Goal: Information Seeking & Learning: Learn about a topic

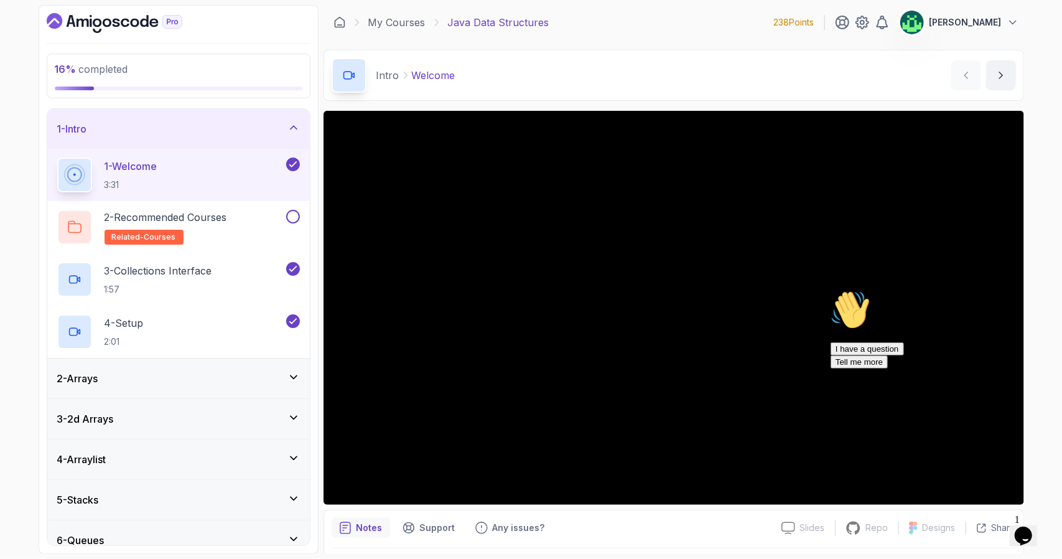
click at [276, 453] on div "4 - Arraylist" at bounding box center [178, 459] width 243 height 15
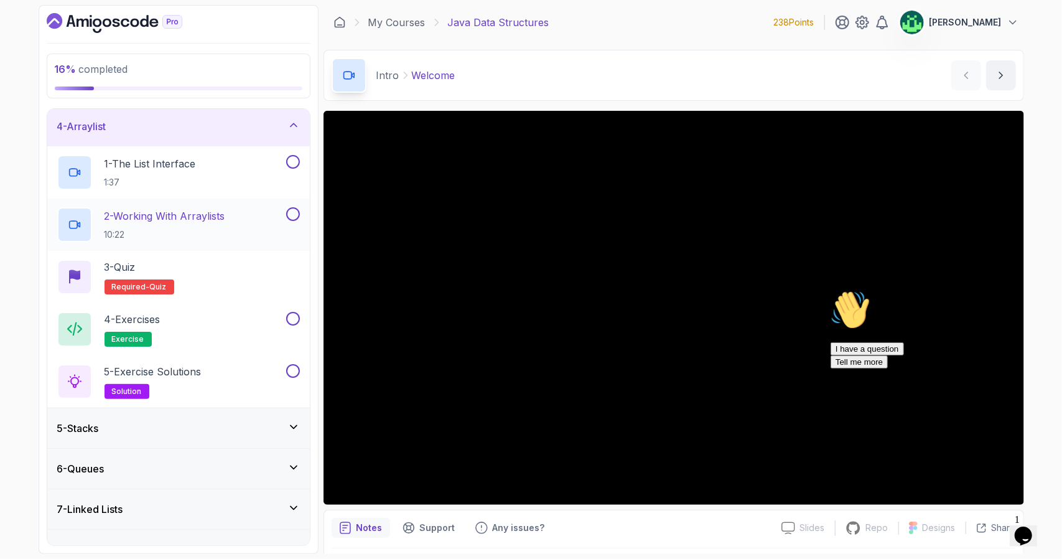
scroll to position [124, 0]
click at [252, 421] on div "5 - Stacks" at bounding box center [178, 427] width 243 height 15
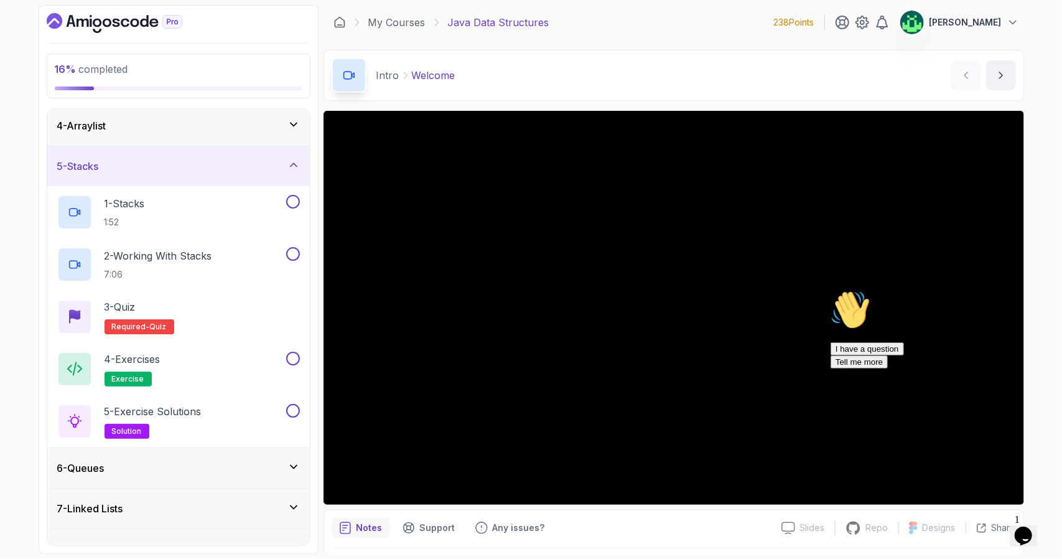
click at [241, 460] on div "6 - Queues" at bounding box center [178, 467] width 243 height 15
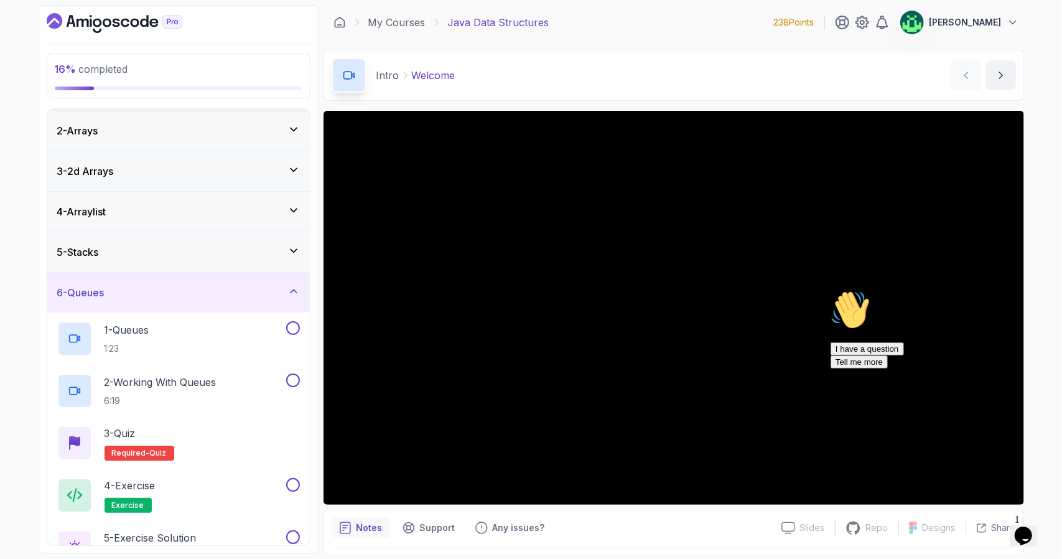
scroll to position [225, 0]
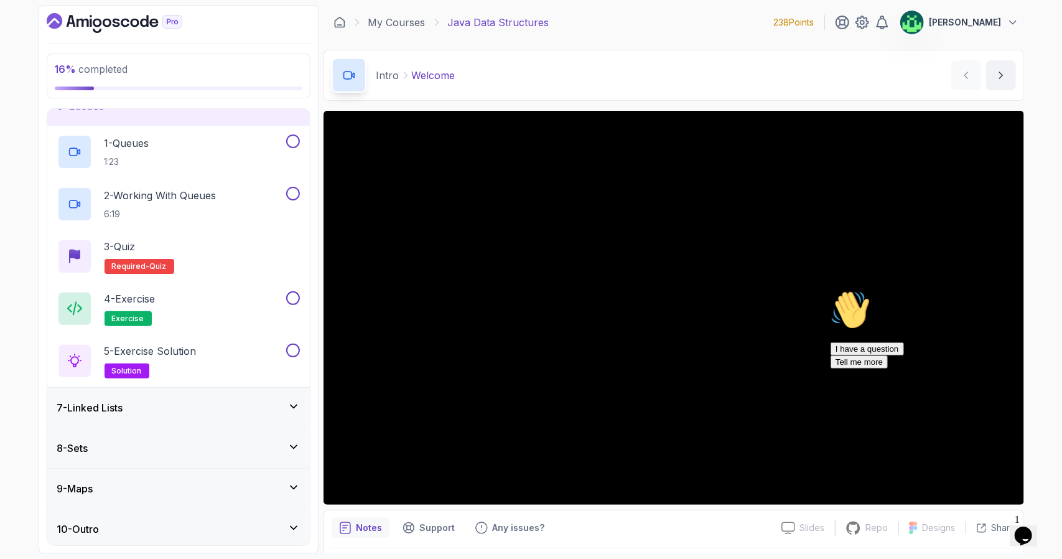
click at [243, 405] on div "7 - Linked Lists" at bounding box center [178, 407] width 243 height 15
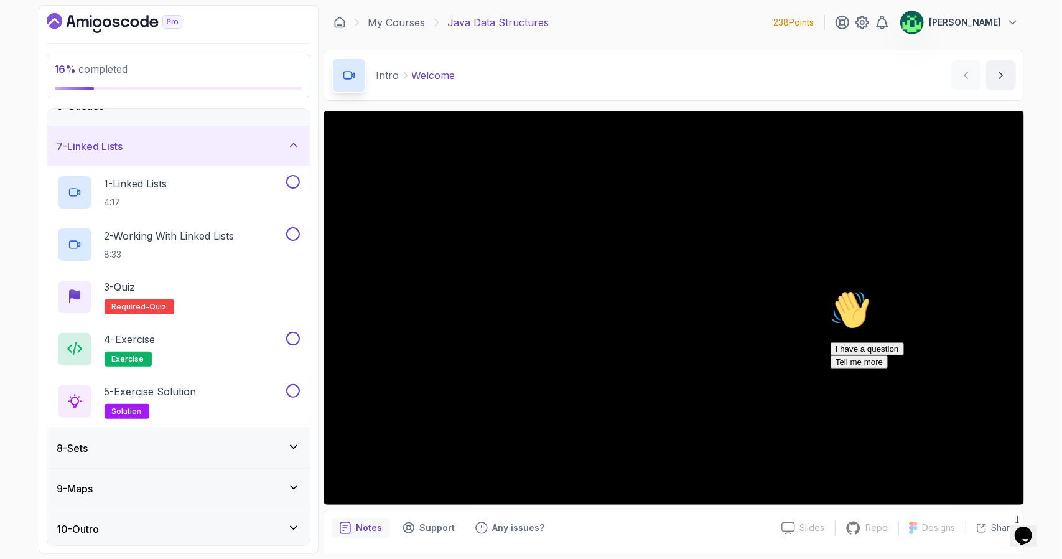
click at [241, 434] on div "8 - Sets" at bounding box center [178, 448] width 263 height 40
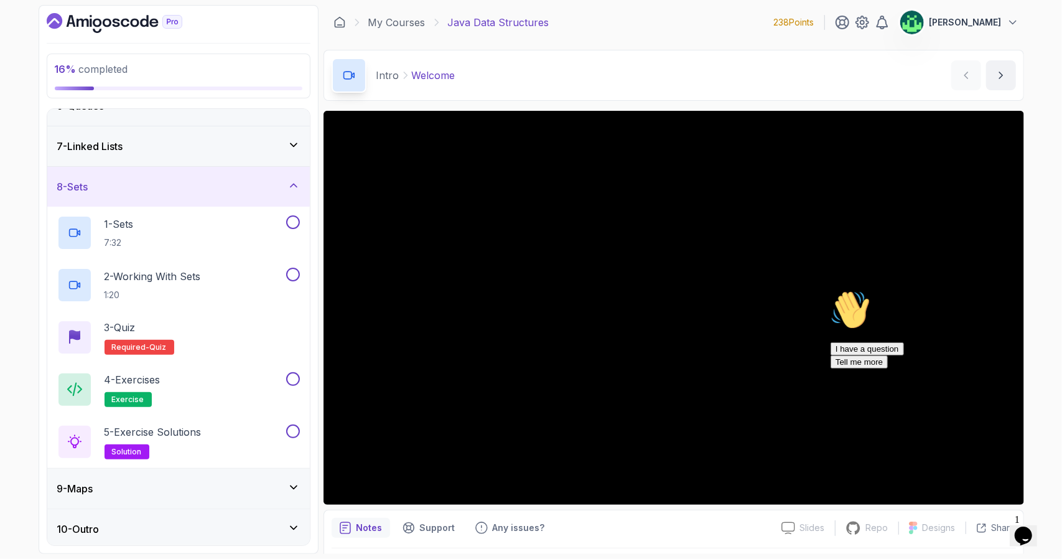
click at [229, 484] on div "9 - Maps" at bounding box center [178, 488] width 243 height 15
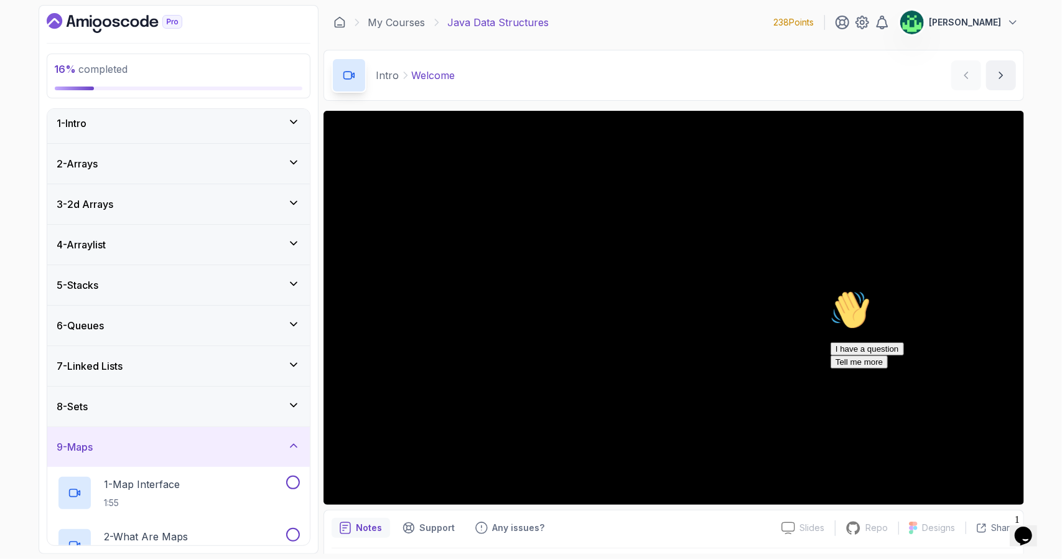
scroll to position [0, 0]
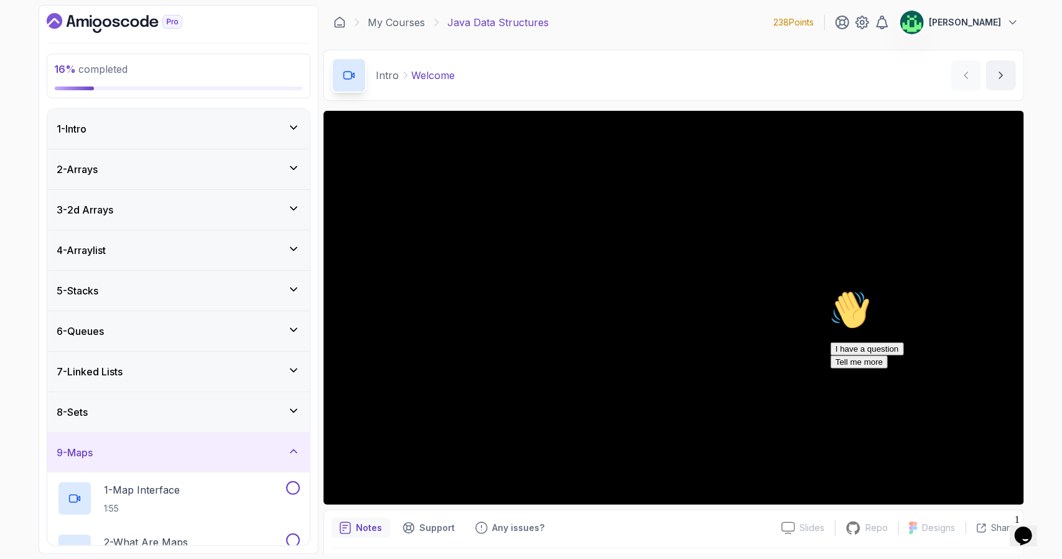
click at [216, 252] on div "4 - Arraylist" at bounding box center [178, 250] width 243 height 15
